Goal: Task Accomplishment & Management: Manage account settings

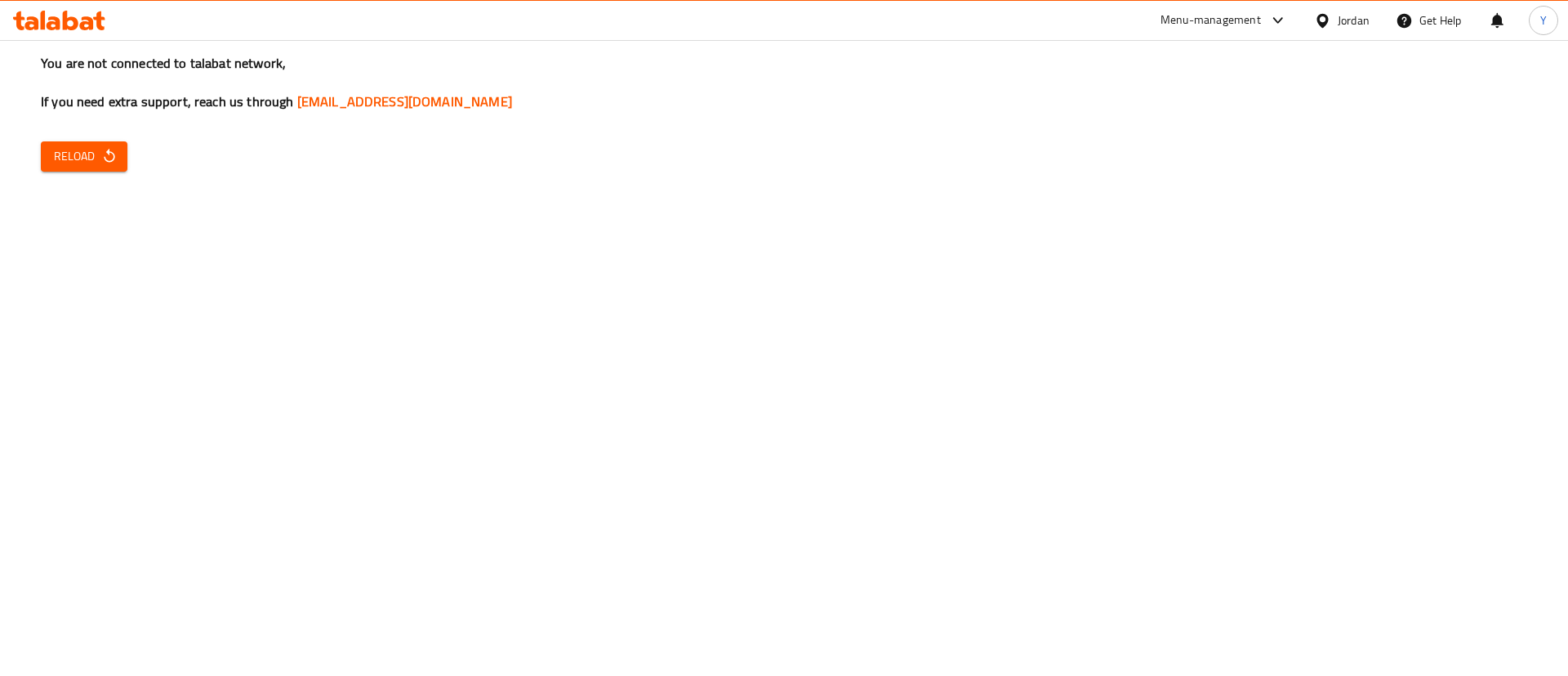
click at [111, 156] on icon "button" at bounding box center [110, 156] width 16 height 16
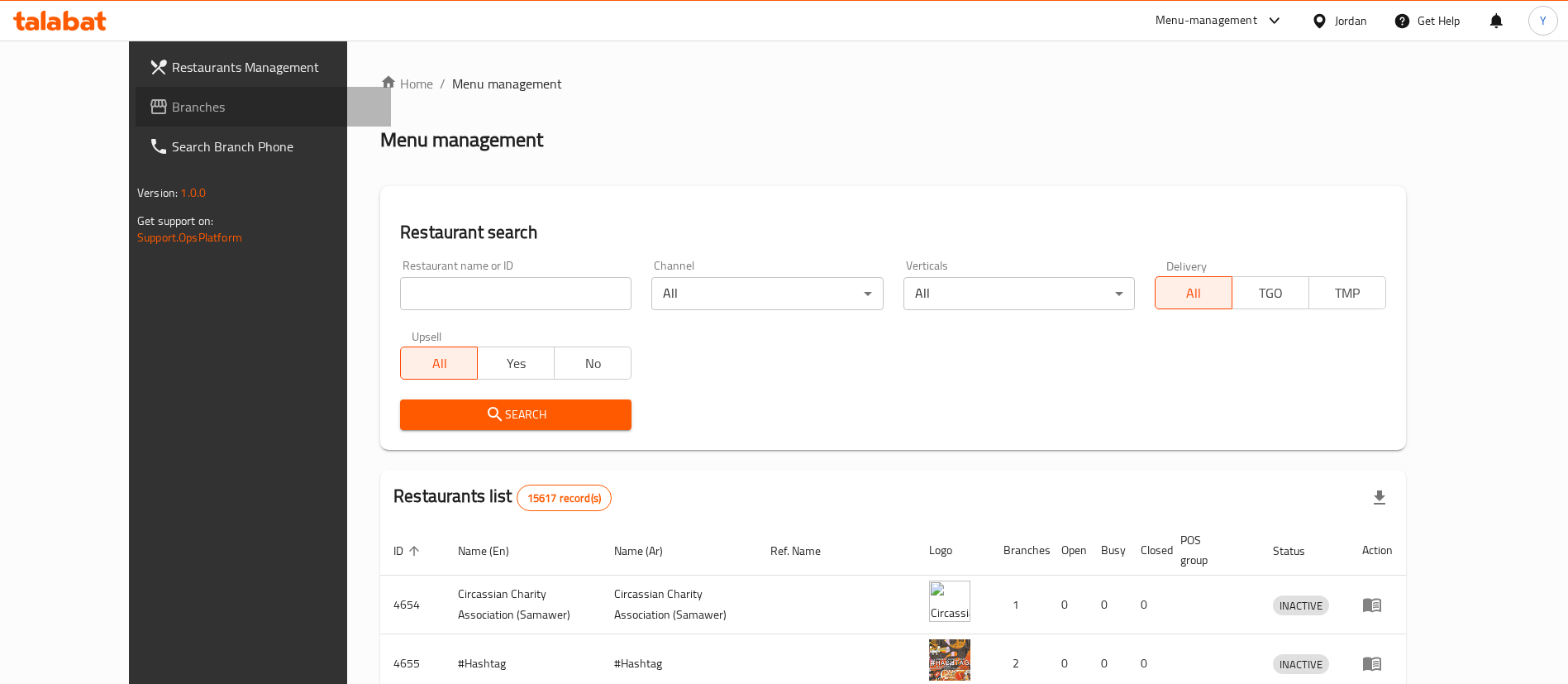
click at [172, 111] on span "Branches" at bounding box center [275, 106] width 205 height 20
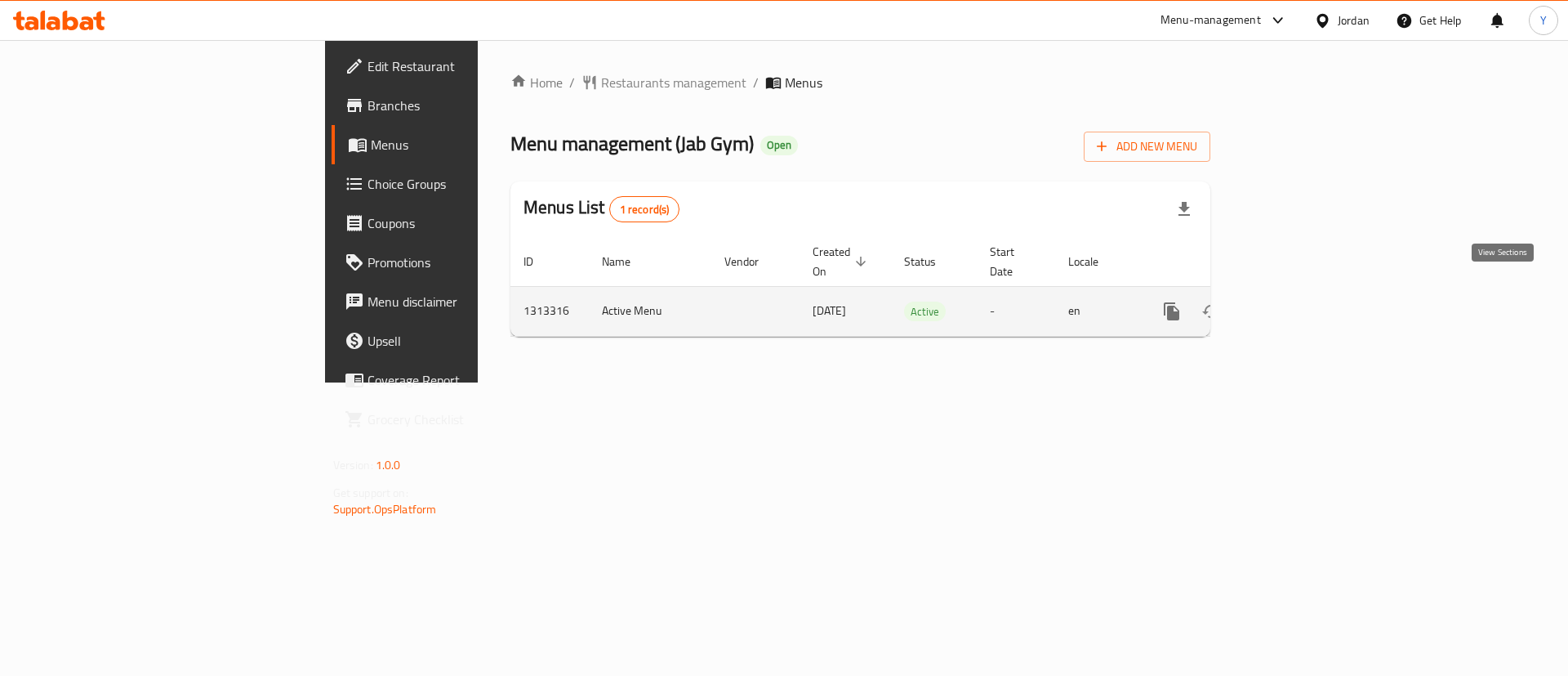
click at [1298, 304] on icon "enhanced table" at bounding box center [1289, 311] width 14 height 14
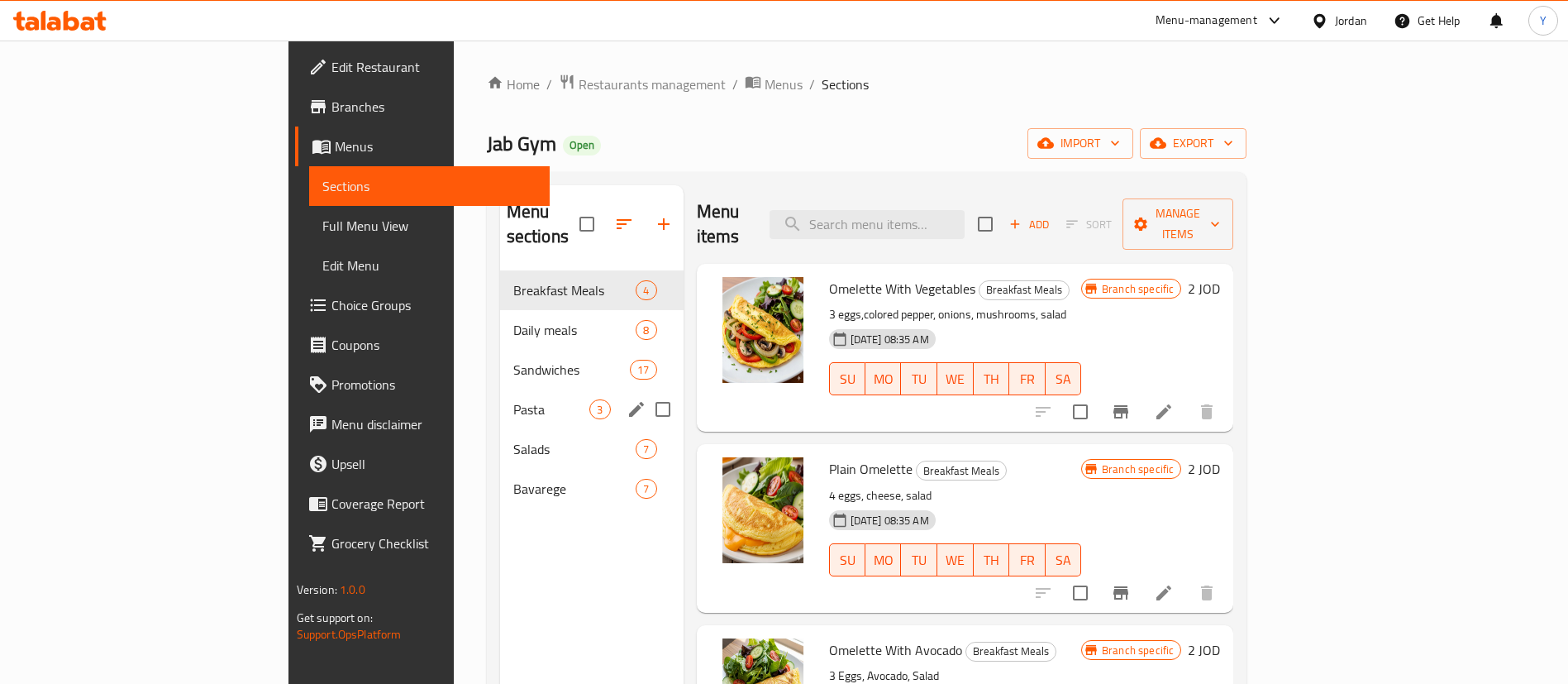
click at [514, 439] on span "Salads" at bounding box center [574, 449] width 123 height 20
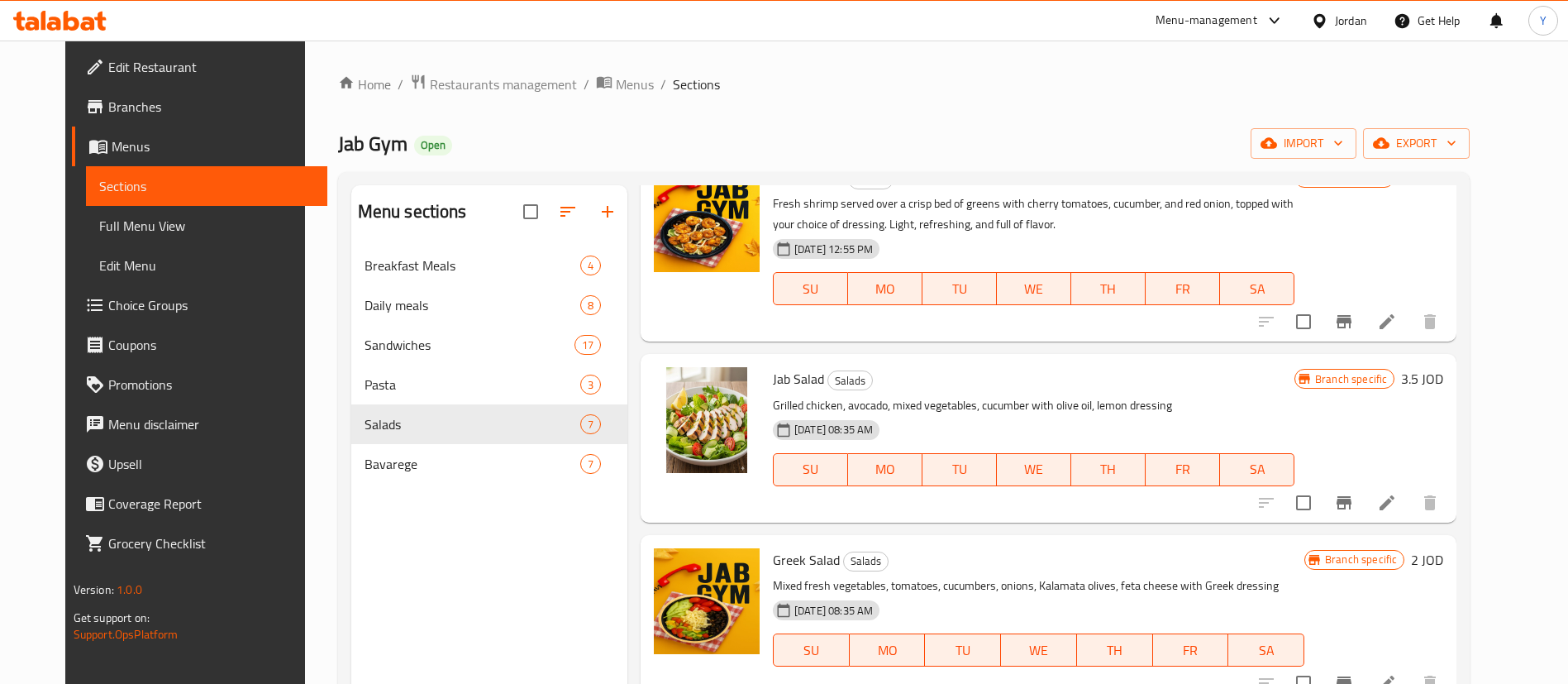
scroll to position [124, 0]
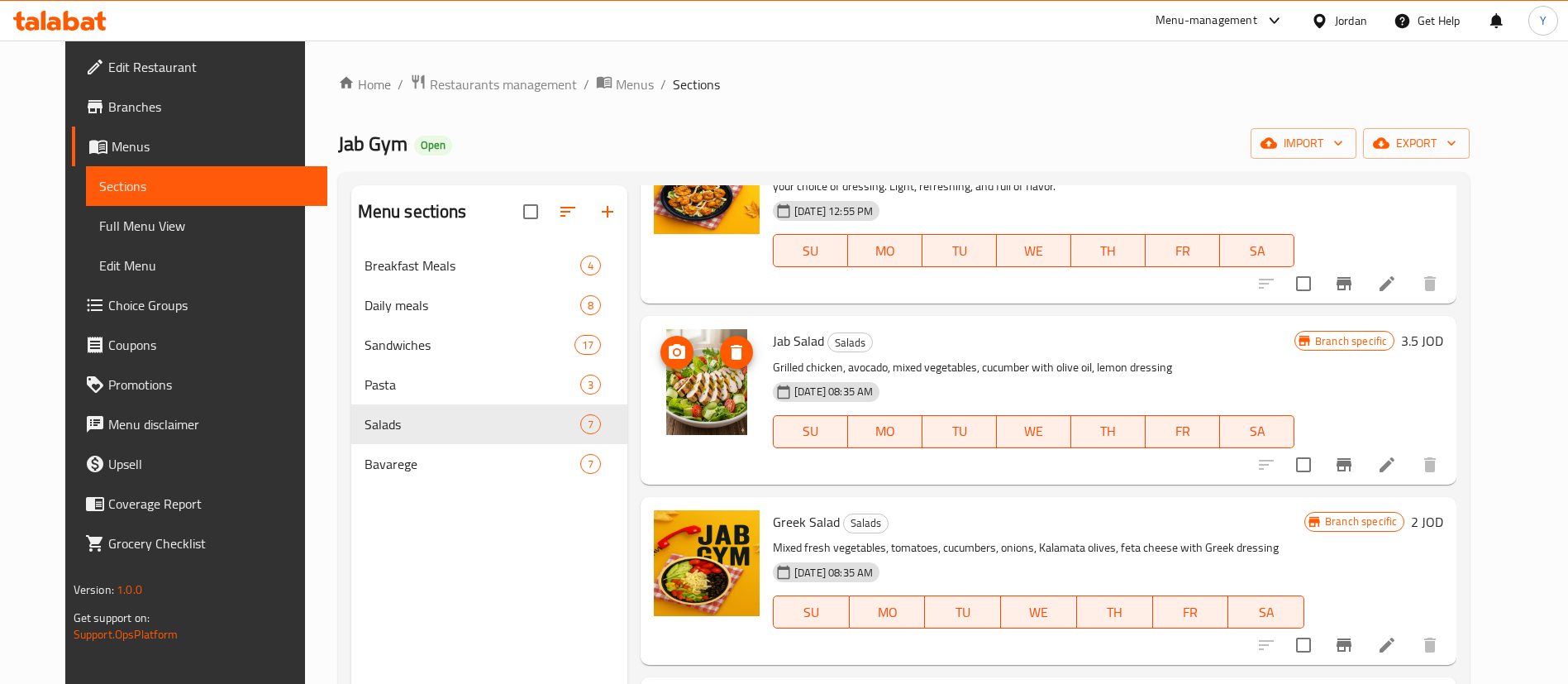
click at [667, 356] on icon "upload picture" at bounding box center [677, 352] width 20 height 20
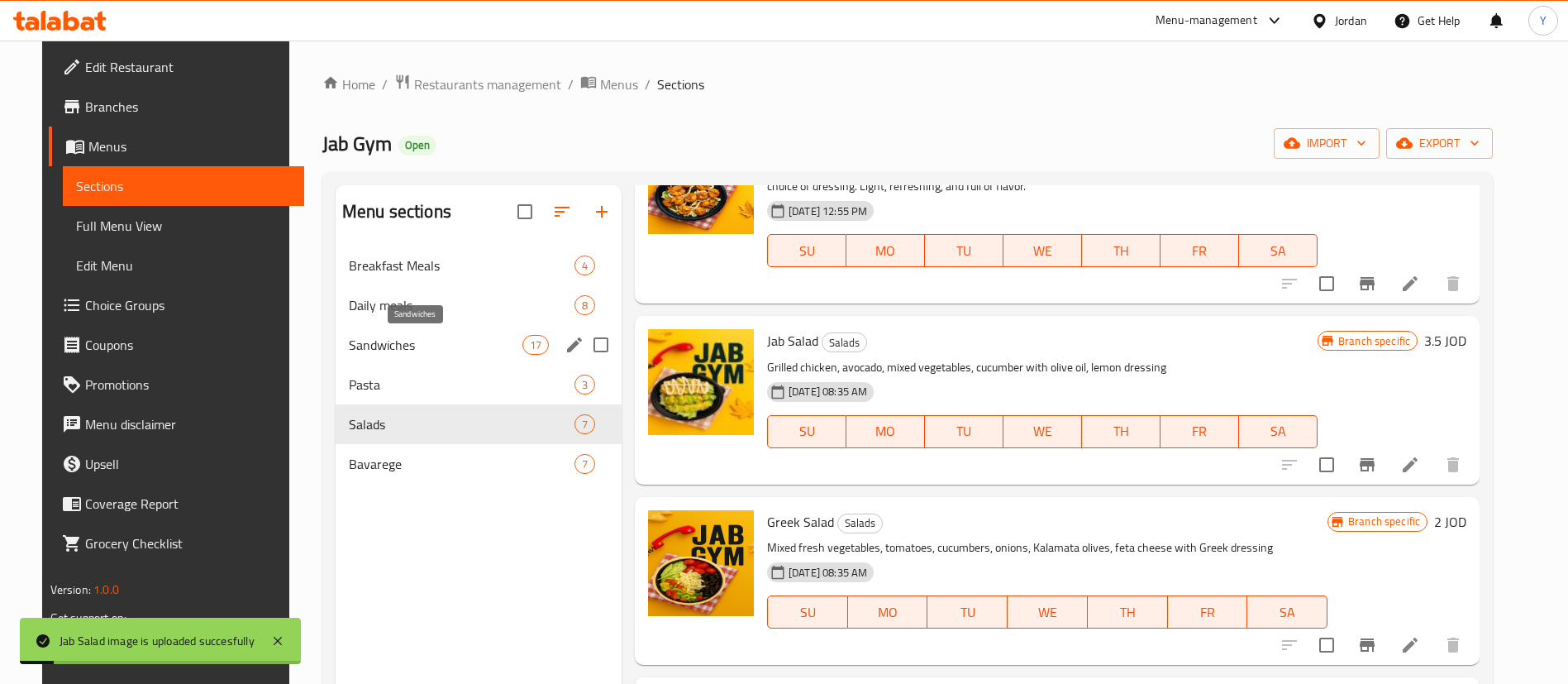
click at [414, 336] on span "Sandwiches" at bounding box center [435, 345] width 174 height 20
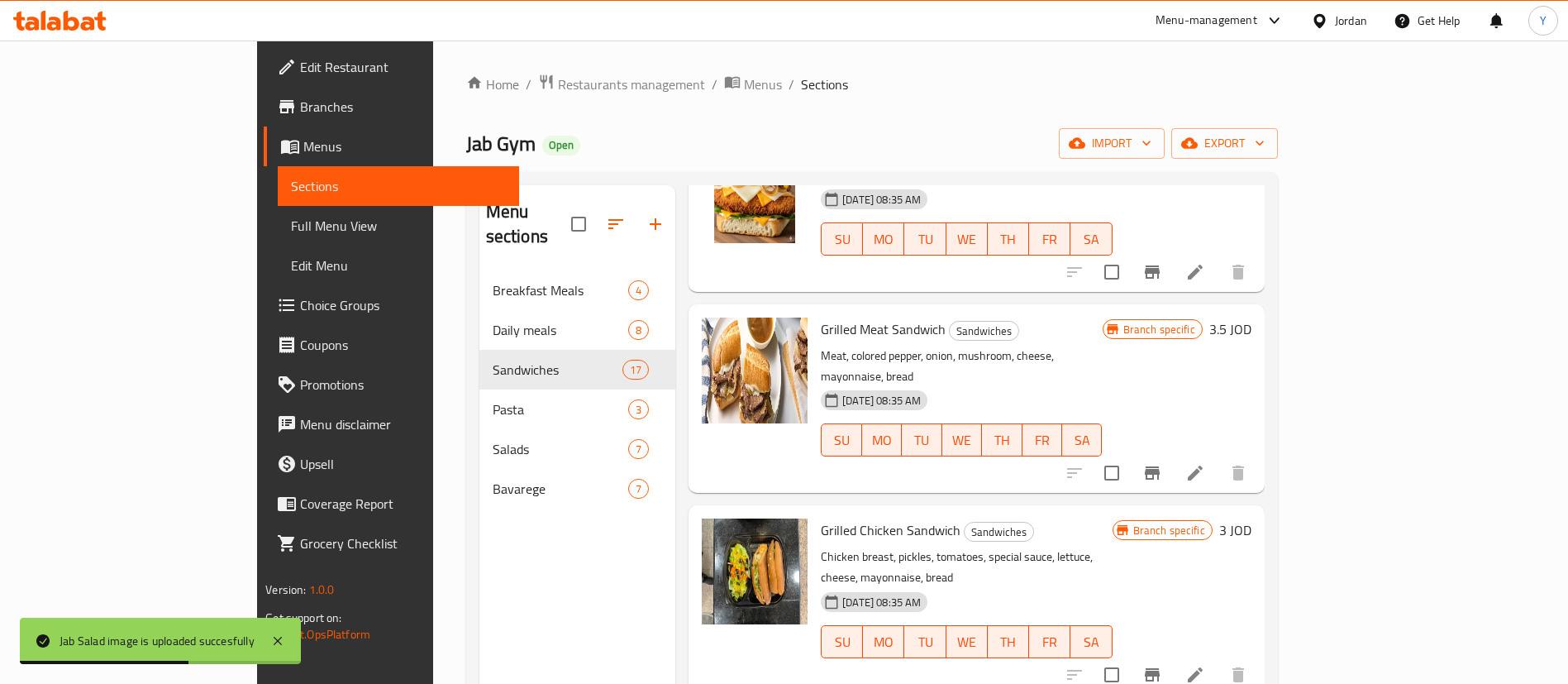
scroll to position [1736, 0]
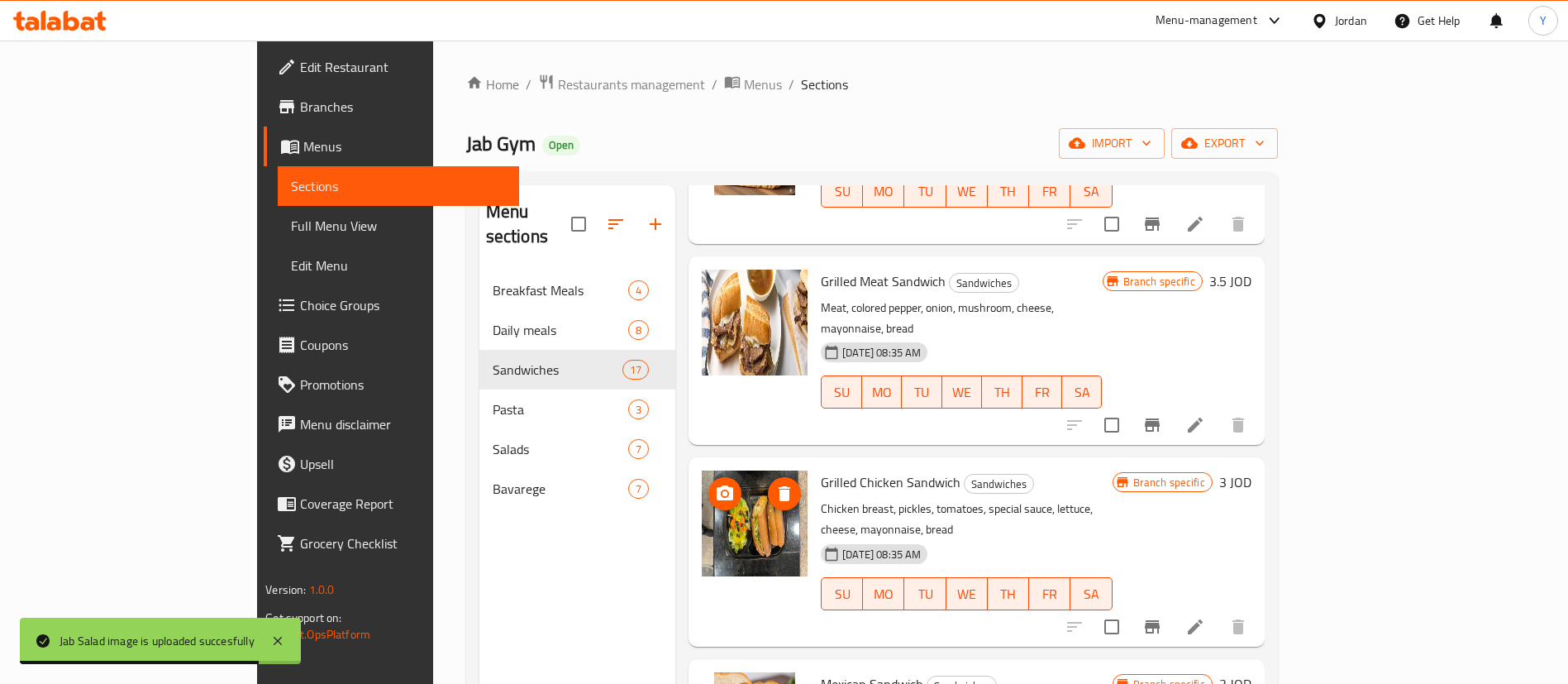
click at [723, 491] on circle "upload picture" at bounding box center [724, 493] width 5 height 5
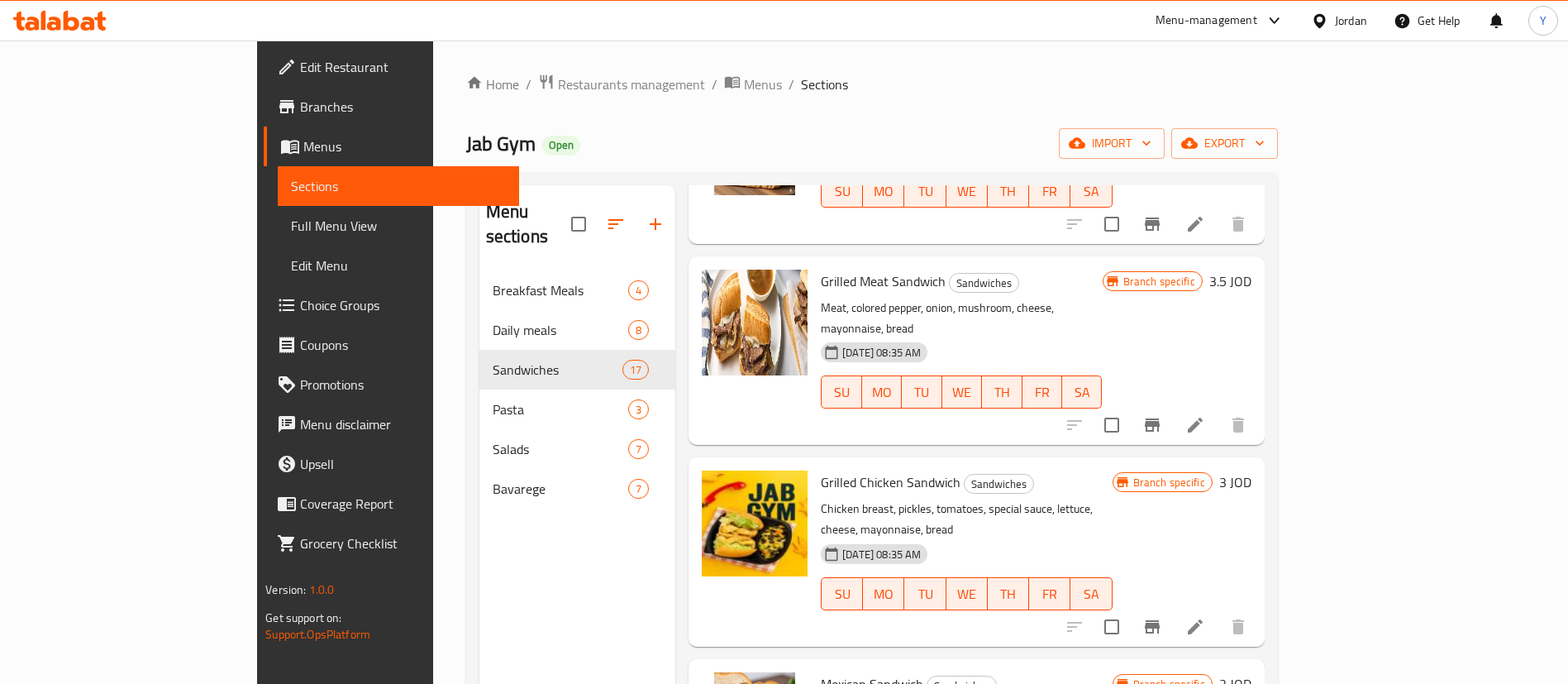
click at [79, 19] on icon at bounding box center [60, 21] width 94 height 20
